Goal: Transaction & Acquisition: Purchase product/service

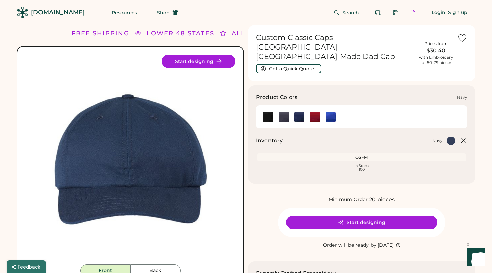
click at [302, 112] on img at bounding box center [299, 117] width 10 height 10
click at [118, 12] on button "Resources" at bounding box center [124, 12] width 41 height 13
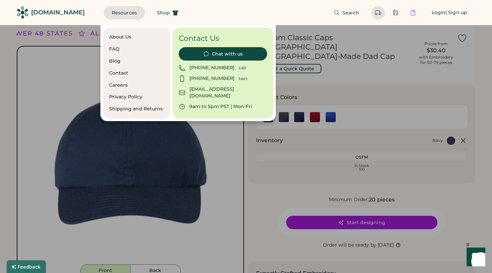
click at [64, 8] on div "[DOMAIN_NAME]" at bounding box center [58, 12] width 54 height 15
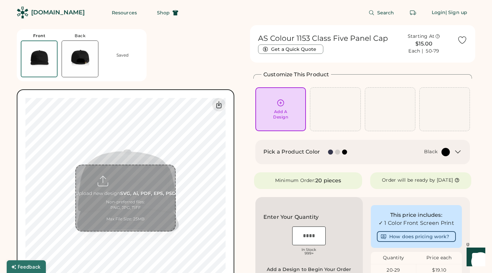
click at [78, 66] on img at bounding box center [80, 59] width 36 height 36
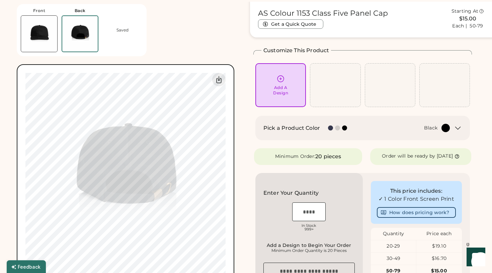
scroll to position [25, 0]
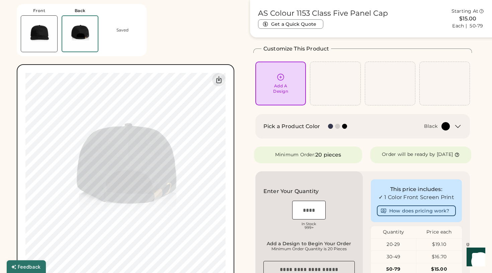
click at [47, 48] on img at bounding box center [39, 34] width 36 height 36
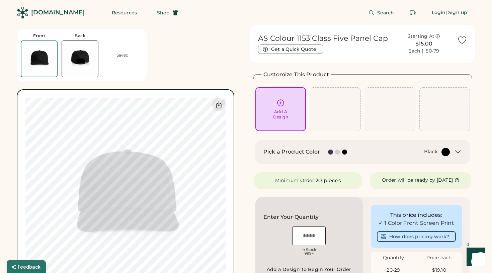
scroll to position [0, 0]
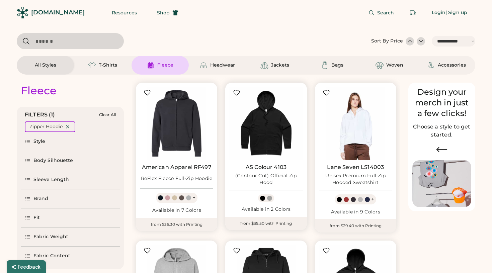
select select "*****"
select select "*"
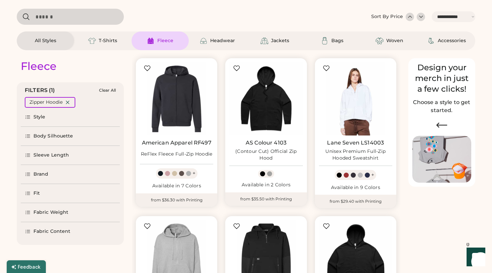
scroll to position [24, 0]
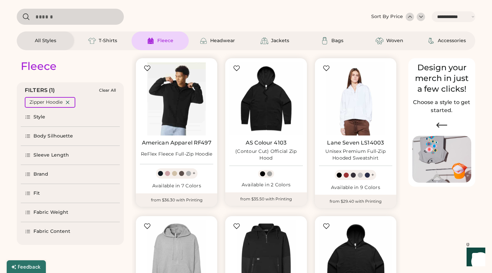
click at [188, 105] on img at bounding box center [176, 98] width 73 height 73
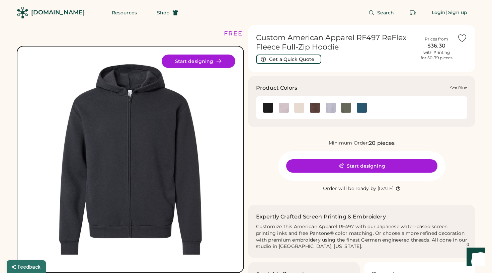
click at [363, 108] on img at bounding box center [362, 108] width 10 height 10
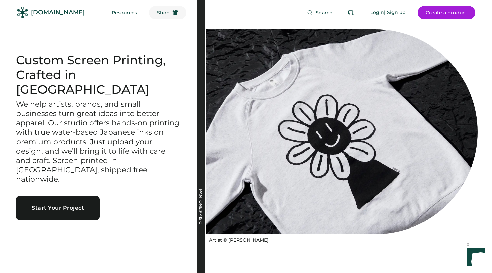
click at [157, 12] on span "Shop" at bounding box center [163, 12] width 13 height 5
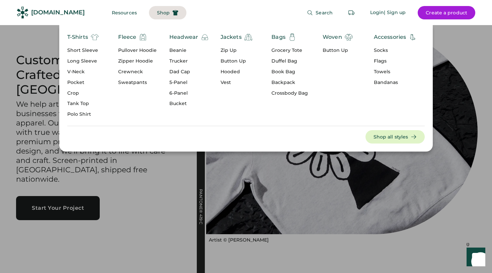
click at [181, 82] on div "5-Panel" at bounding box center [188, 82] width 39 height 7
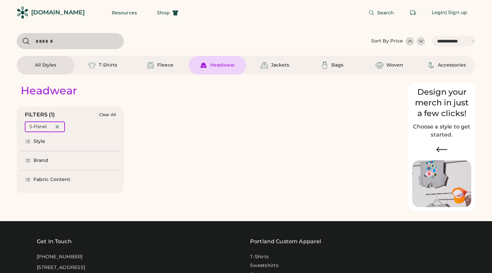
select select "*****"
select select "*"
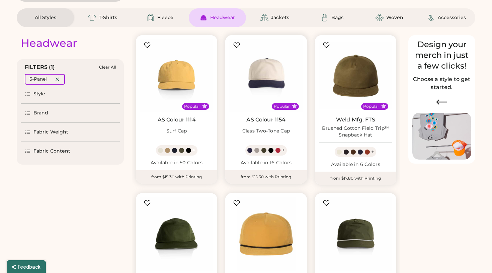
select select "*****"
select select "*"
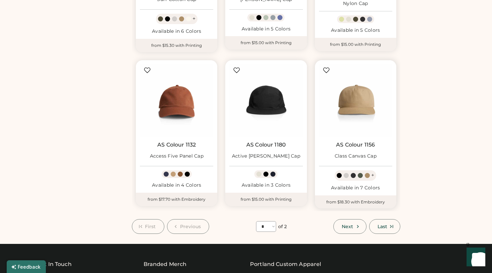
scroll to position [501, 0]
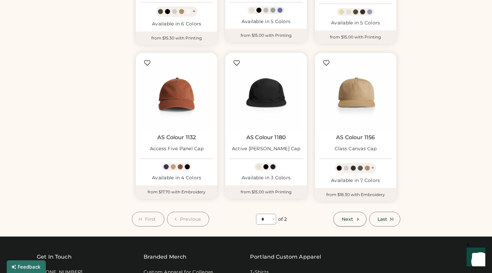
click at [348, 218] on span "Next" at bounding box center [347, 219] width 11 height 5
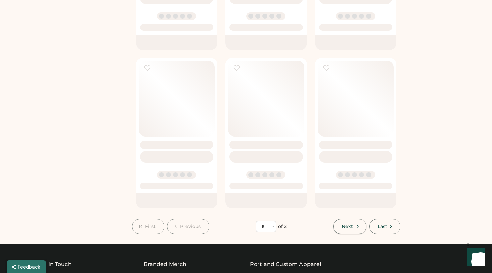
select select "*"
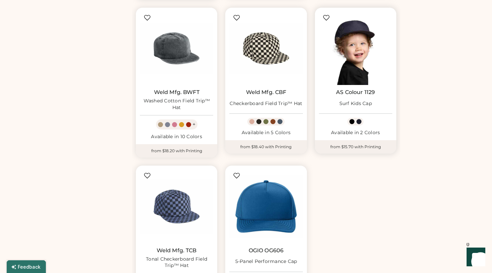
scroll to position [392, 0]
click at [347, 58] on img at bounding box center [355, 47] width 73 height 73
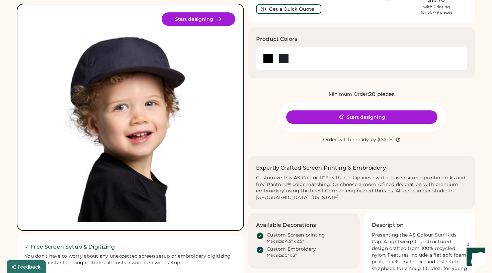
scroll to position [41, 0]
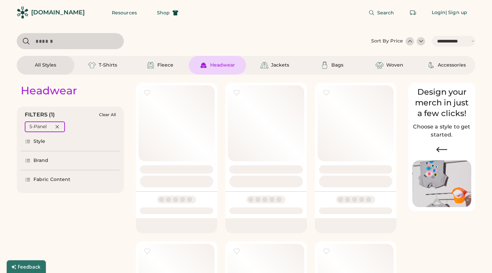
select select "*****"
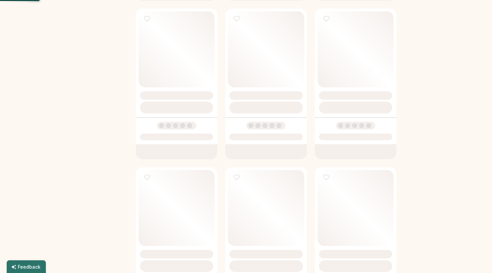
select select "*"
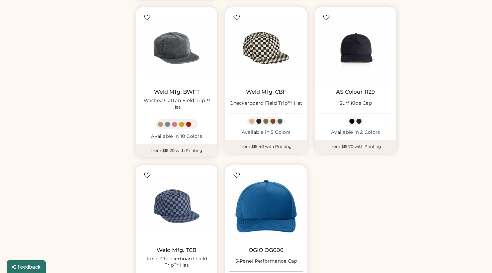
scroll to position [418, 0]
